Goal: Task Accomplishment & Management: Use online tool/utility

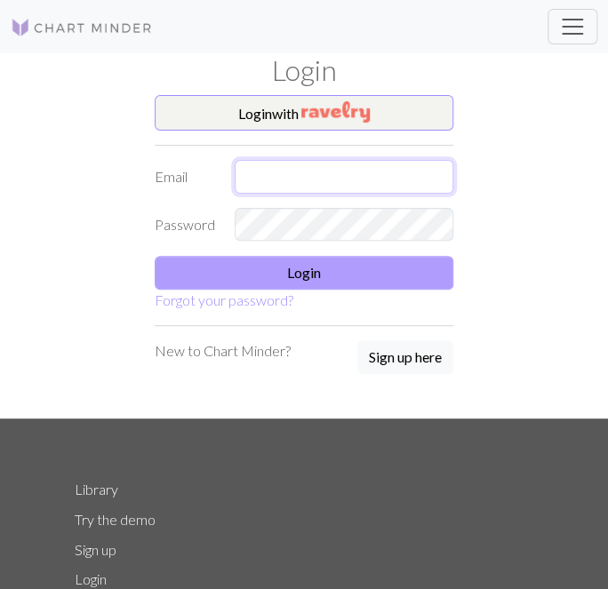
type input "[EMAIL_ADDRESS][DOMAIN_NAME]"
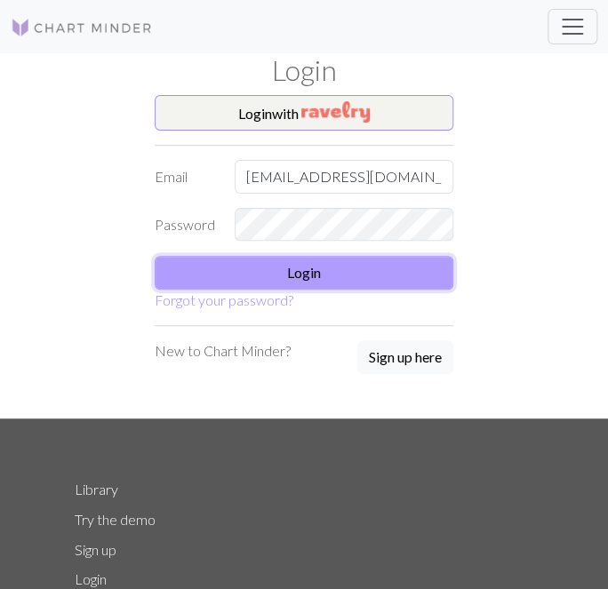
click at [387, 266] on button "Login" at bounding box center [304, 273] width 298 height 34
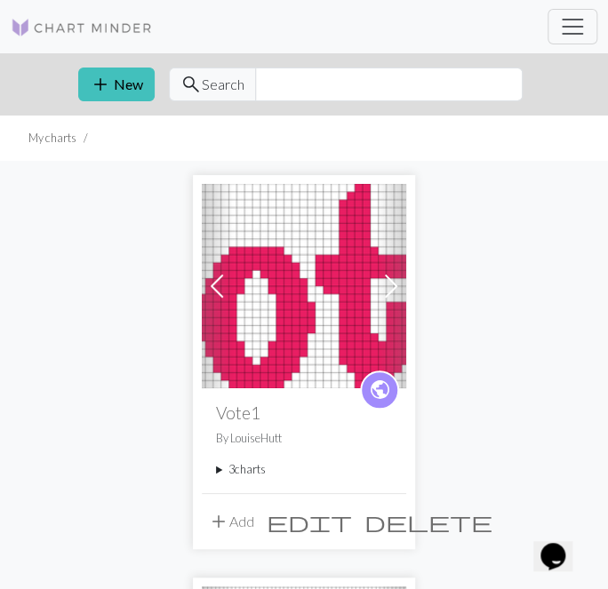
click at [322, 277] on img at bounding box center [304, 286] width 204 height 204
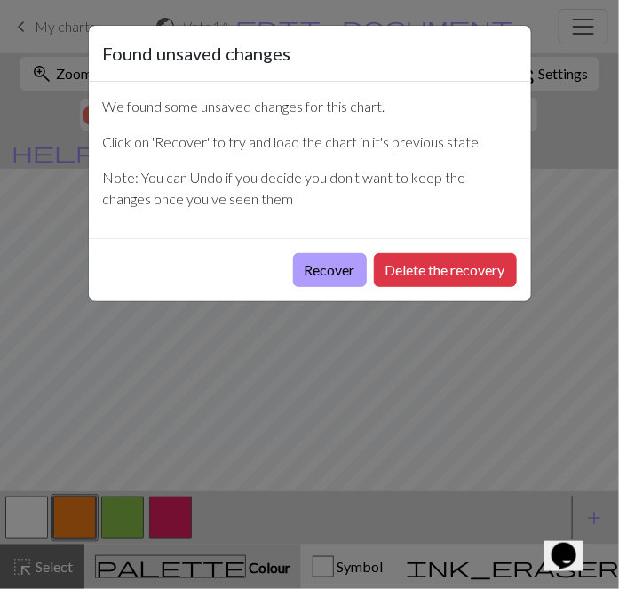
click at [329, 263] on button "Recover" at bounding box center [330, 270] width 74 height 34
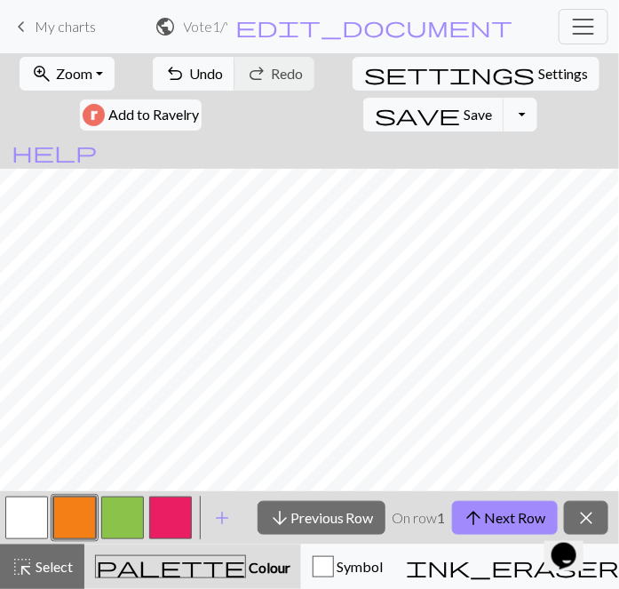
click at [52, 88] on button "zoom_in Zoom Zoom" at bounding box center [67, 74] width 95 height 34
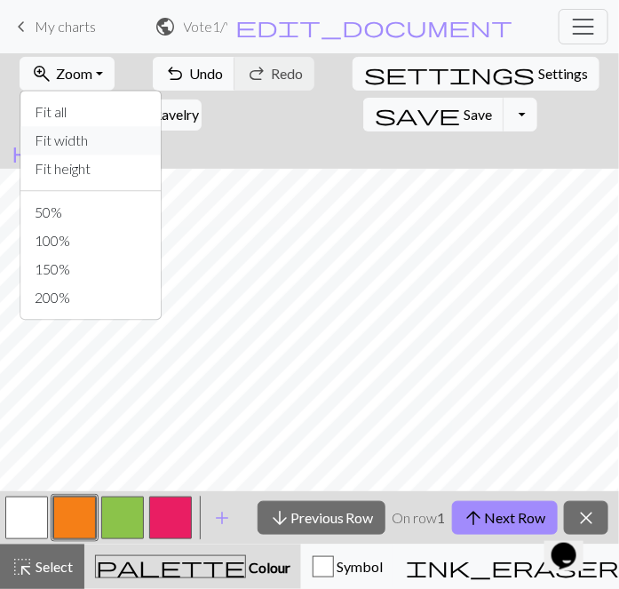
click at [78, 129] on button "Fit width" at bounding box center [90, 140] width 140 height 28
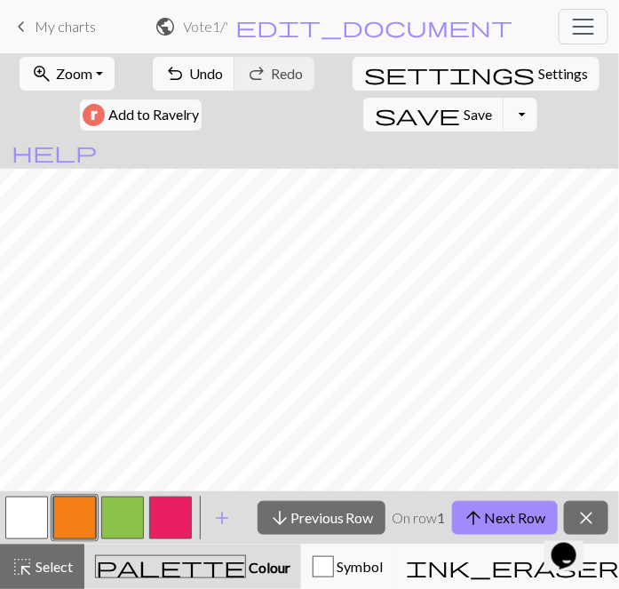
click at [39, 63] on button "zoom_in Zoom Zoom" at bounding box center [67, 74] width 95 height 34
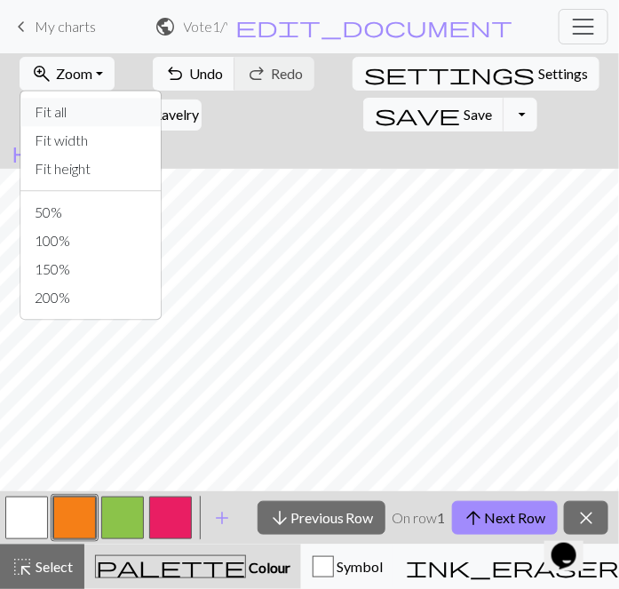
click at [75, 100] on button "Fit all" at bounding box center [90, 112] width 140 height 28
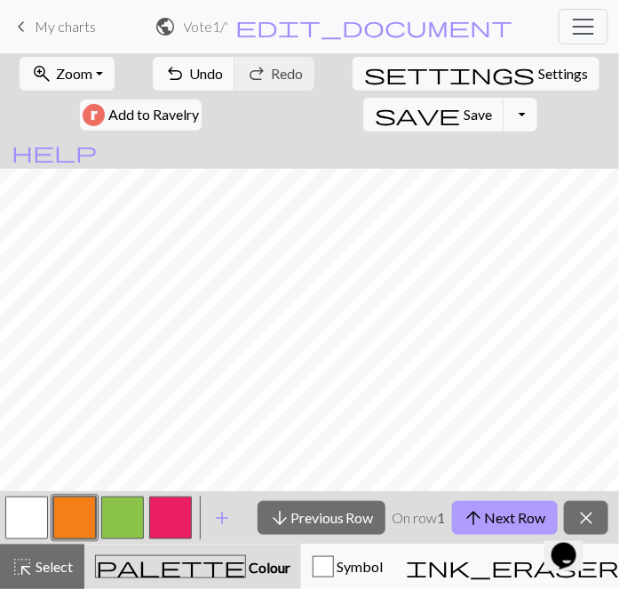
click at [497, 522] on button "arrow_upward Next Row" at bounding box center [505, 518] width 106 height 34
click at [576, 491] on div "arrow_downward Previous Row On row 2 arrow_upward Next Row close" at bounding box center [433, 517] width 372 height 53
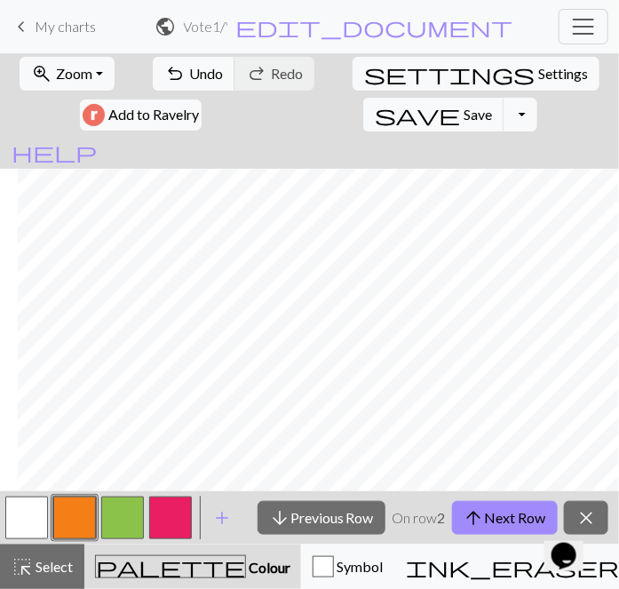
scroll to position [0, 206]
drag, startPoint x: 400, startPoint y: 484, endPoint x: 12, endPoint y: 7, distance: 614.4
click at [526, 517] on button "arrow_upward Next Row" at bounding box center [505, 518] width 106 height 34
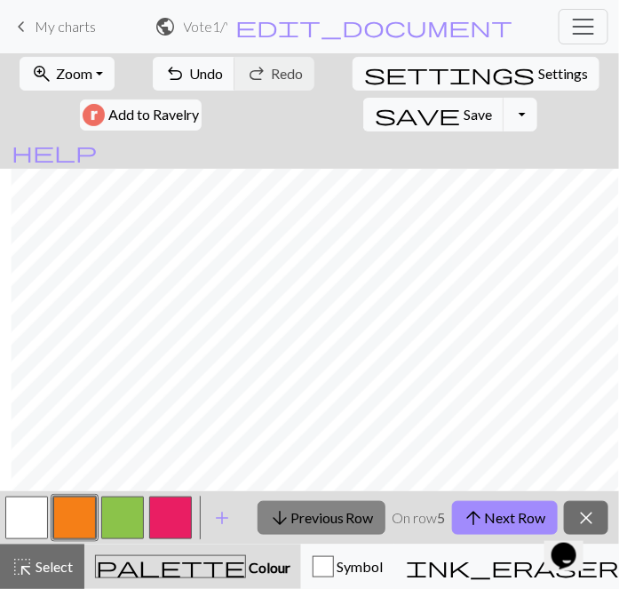
click at [328, 519] on button "arrow_downward Previous Row" at bounding box center [322, 518] width 128 height 34
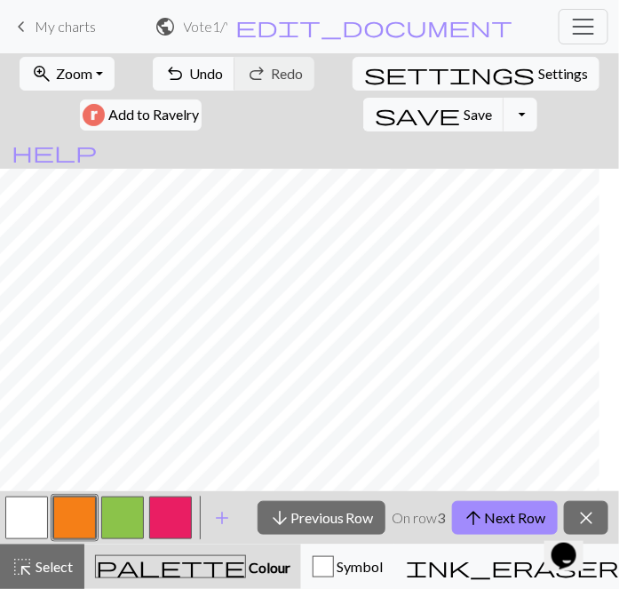
scroll to position [0, 0]
click at [512, 520] on button "arrow_upward Next Row" at bounding box center [505, 518] width 106 height 34
click at [509, 522] on button "arrow_upward Next Row" at bounding box center [505, 518] width 106 height 34
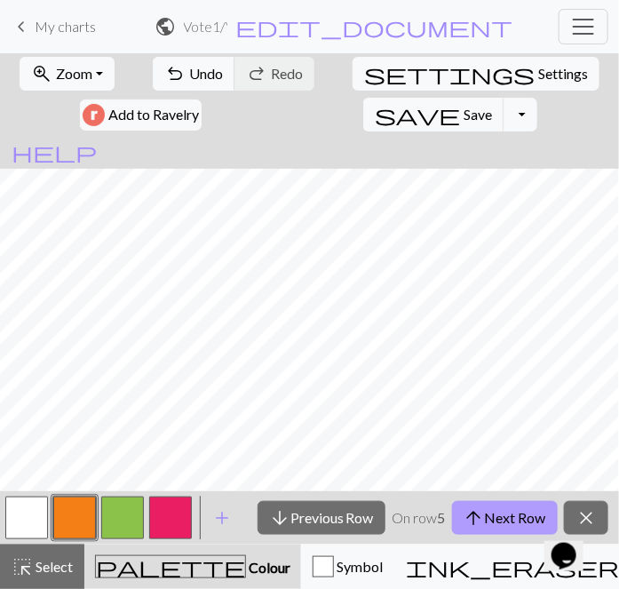
click at [501, 522] on button "arrow_upward Next Row" at bounding box center [505, 518] width 106 height 34
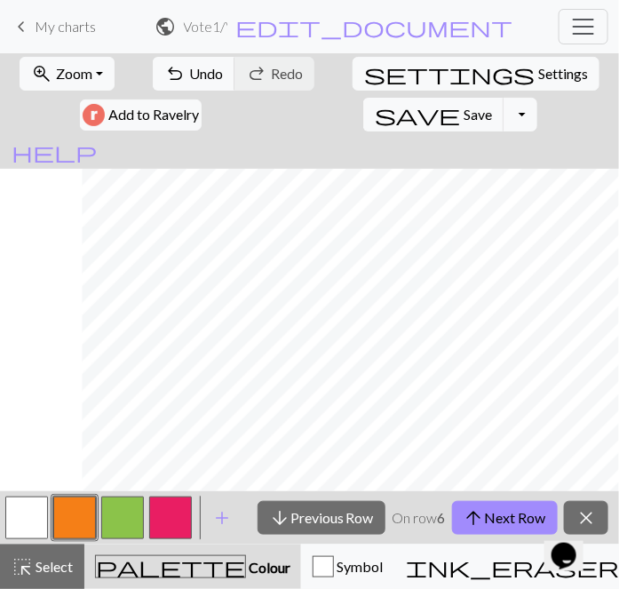
scroll to position [0, 206]
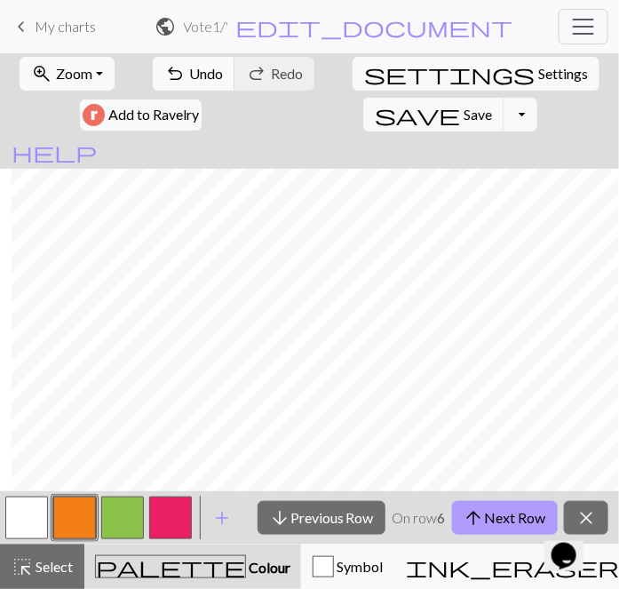
click at [519, 505] on button "arrow_upward Next Row" at bounding box center [505, 518] width 106 height 34
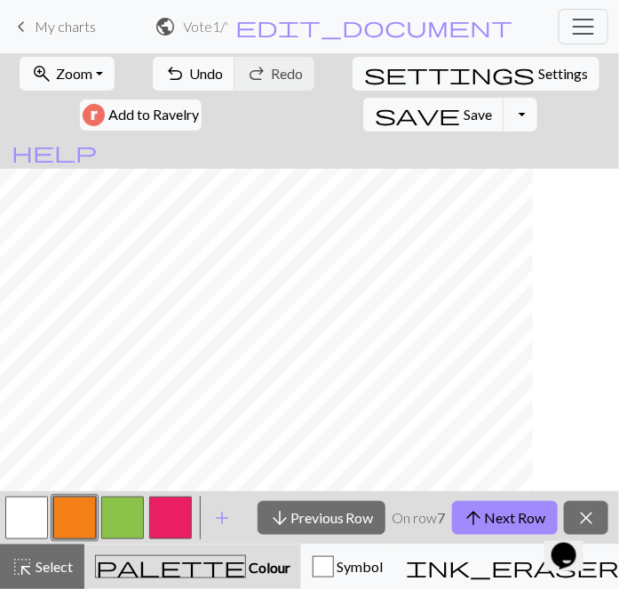
scroll to position [0, 0]
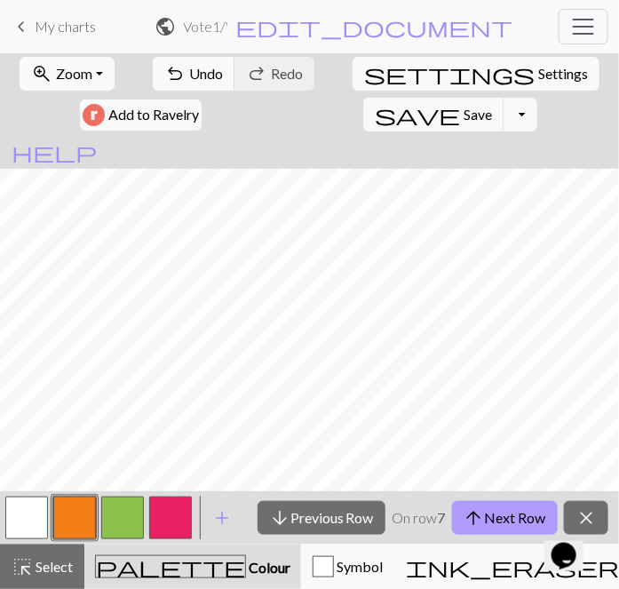
click at [519, 520] on button "arrow_upward Next Row" at bounding box center [505, 518] width 106 height 34
